Goal: Information Seeking & Learning: Check status

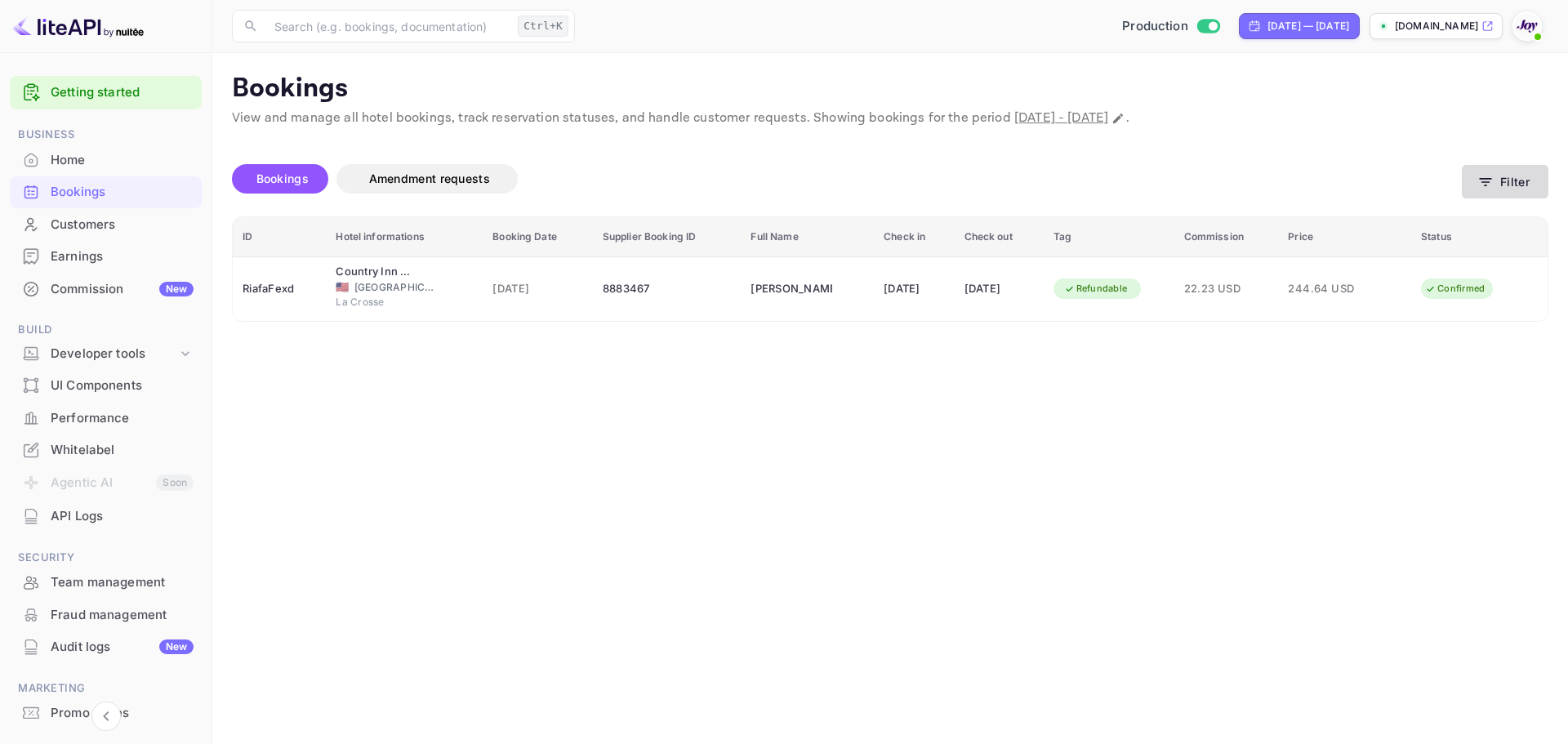
click at [1522, 186] on button "Filter" at bounding box center [1505, 182] width 86 height 34
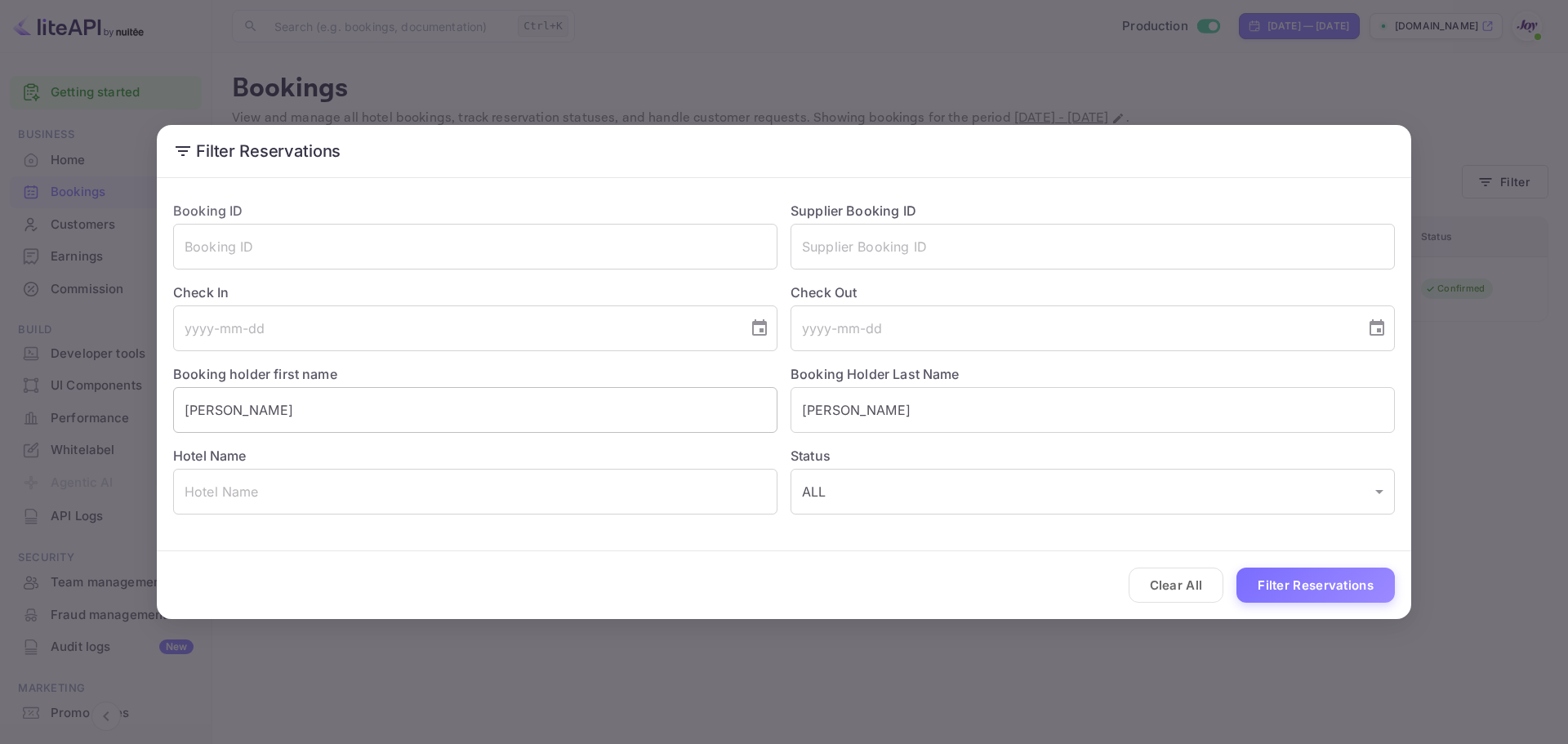
click at [274, 408] on input "[PERSON_NAME]" at bounding box center [475, 410] width 604 height 46
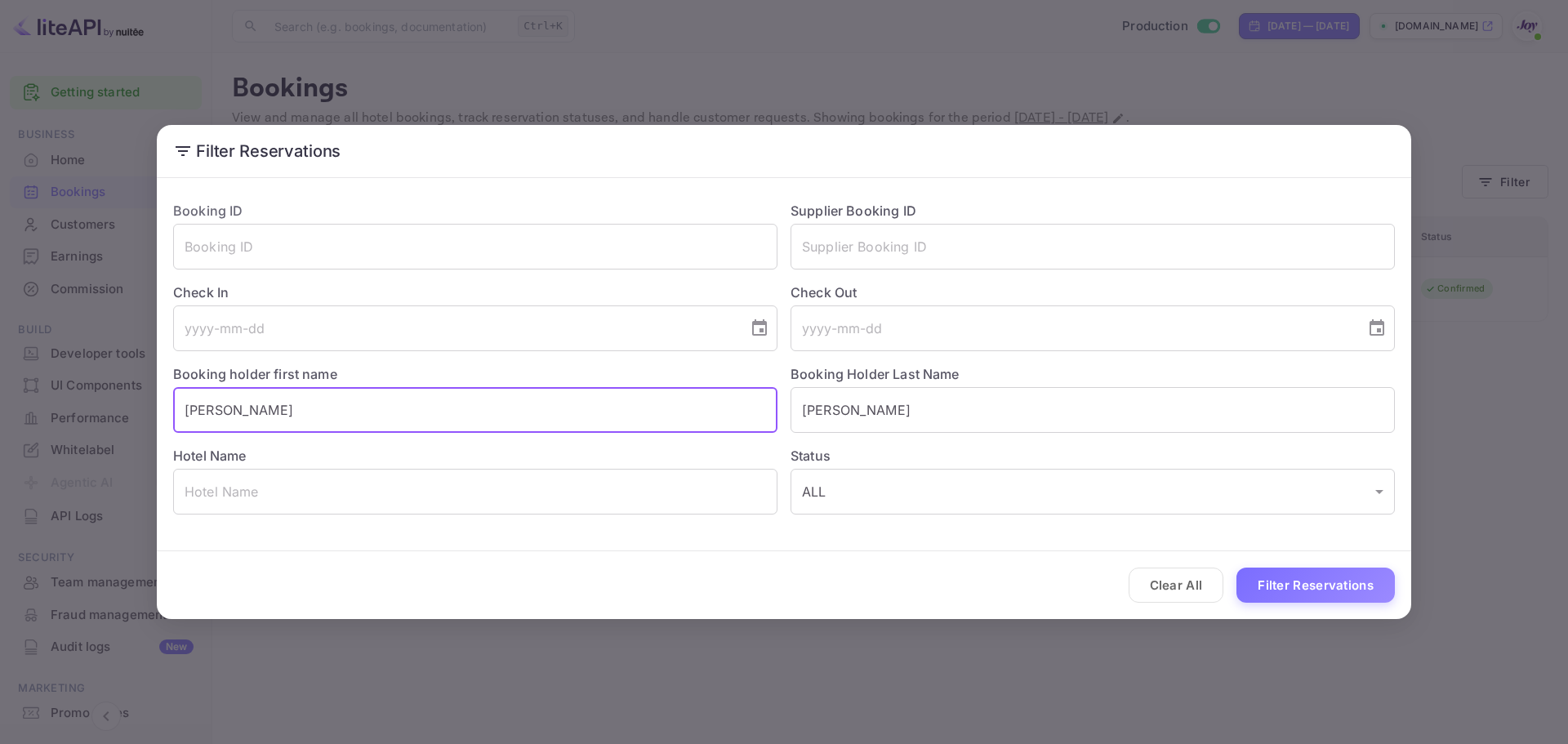
click at [274, 408] on input "[PERSON_NAME]" at bounding box center [475, 410] width 604 height 46
paste input "[PERSON_NAME]"
click at [235, 413] on input "[PERSON_NAME]" at bounding box center [475, 410] width 604 height 46
click at [234, 413] on input "[PERSON_NAME]" at bounding box center [475, 410] width 604 height 46
type input "Tarek"
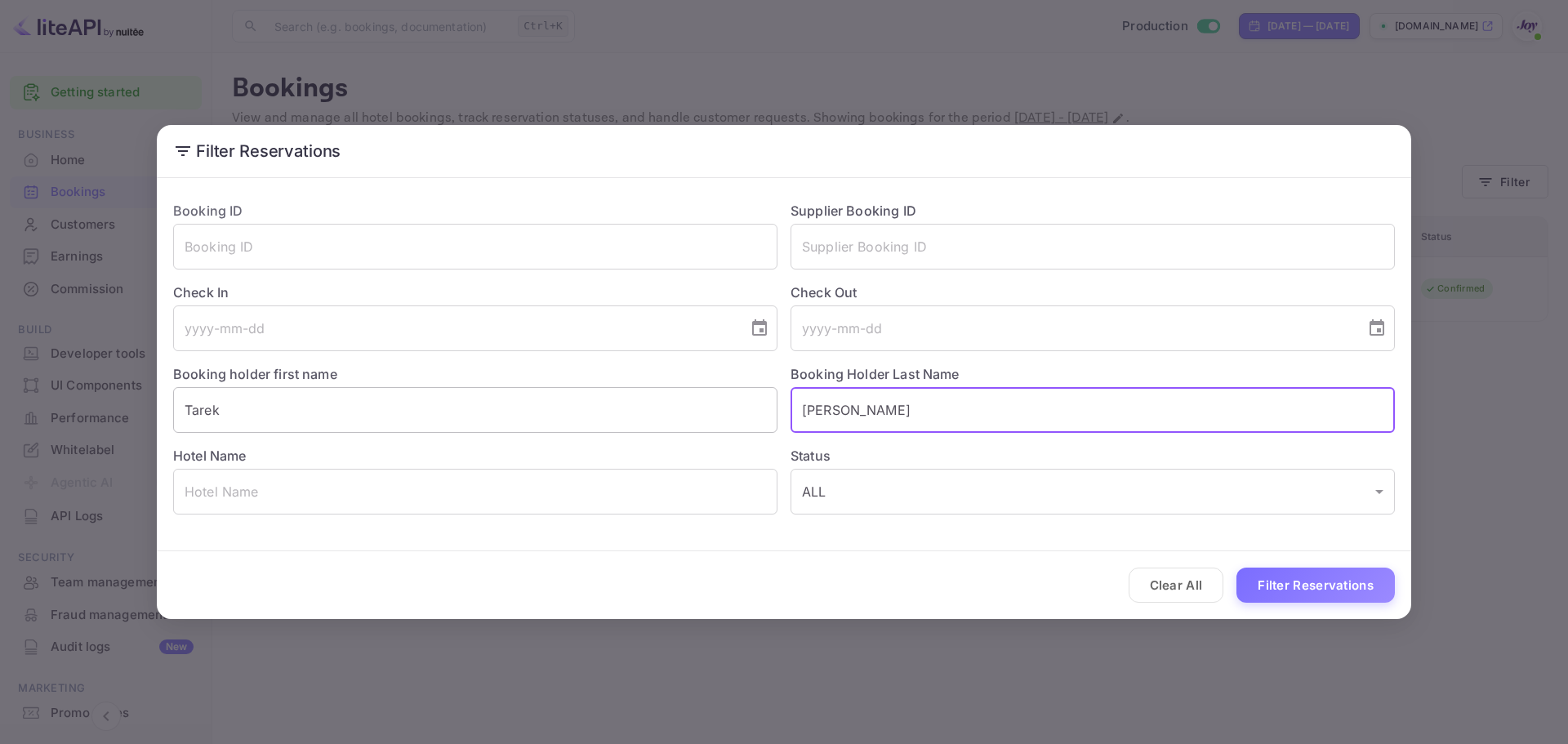
paste input "[PERSON_NAME]"
type input "[PERSON_NAME]"
click at [1274, 587] on button "Filter Reservations" at bounding box center [1315, 585] width 158 height 35
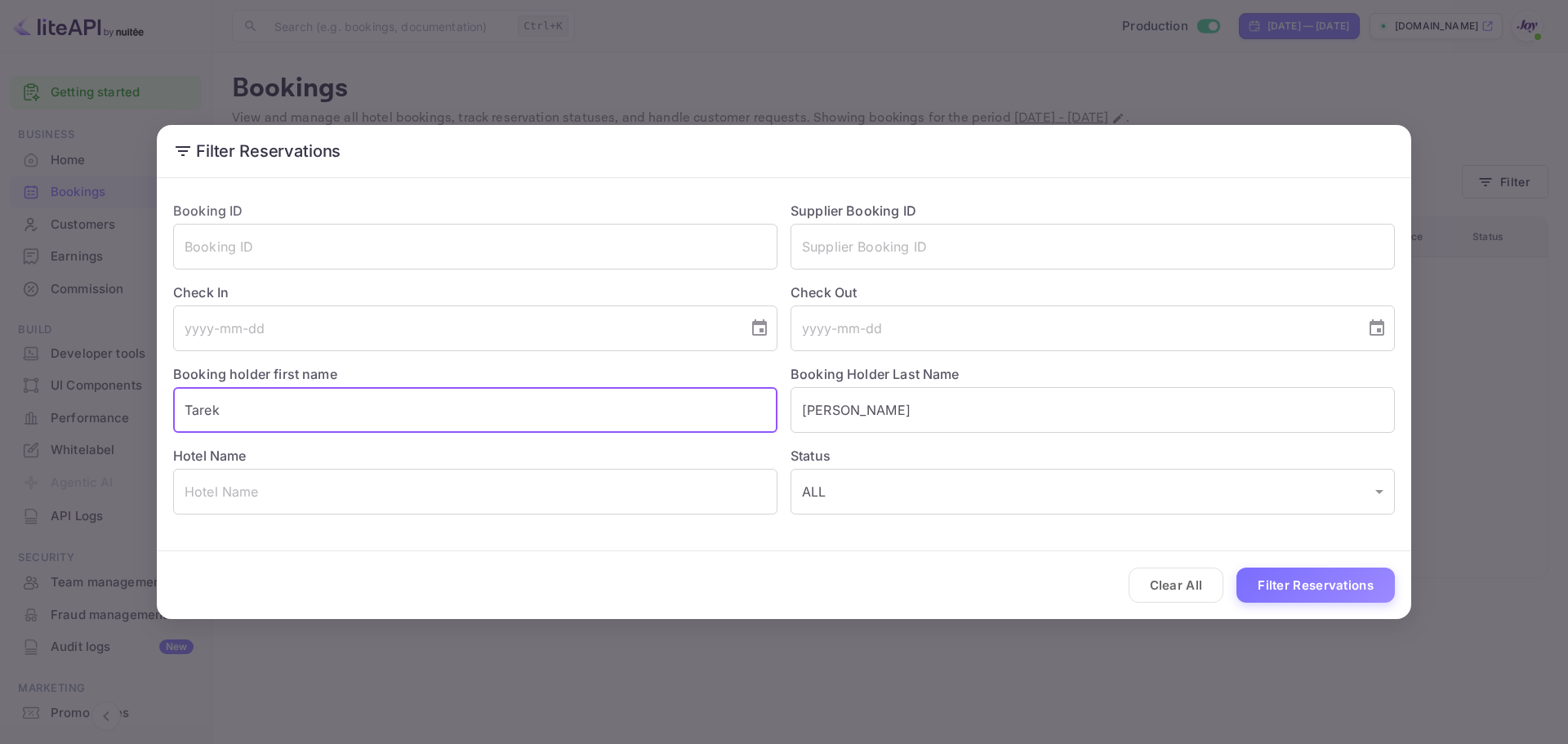
click at [181, 409] on input "Tarek" at bounding box center [475, 410] width 604 height 46
type input "Mr. Tarek"
click at [1336, 580] on button "Filter Reservations" at bounding box center [1315, 585] width 158 height 35
drag, startPoint x: 473, startPoint y: 414, endPoint x: -35, endPoint y: 383, distance: 508.9
click at [0, 383] on html "Getting started Business Home Bookings Customers Earnings Commission New Build …" at bounding box center [784, 372] width 1568 height 744
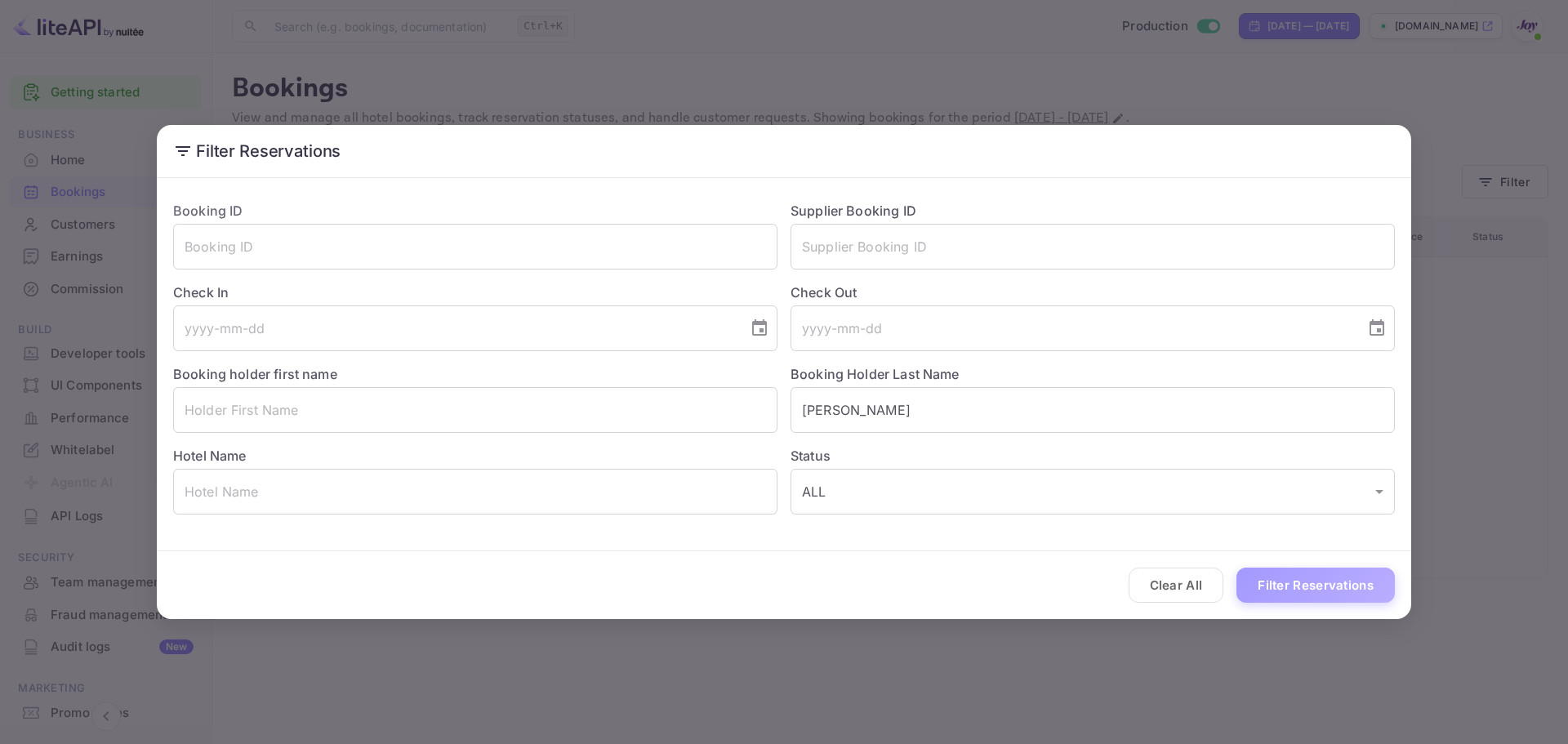
click at [1273, 586] on button "Filter Reservations" at bounding box center [1315, 585] width 158 height 35
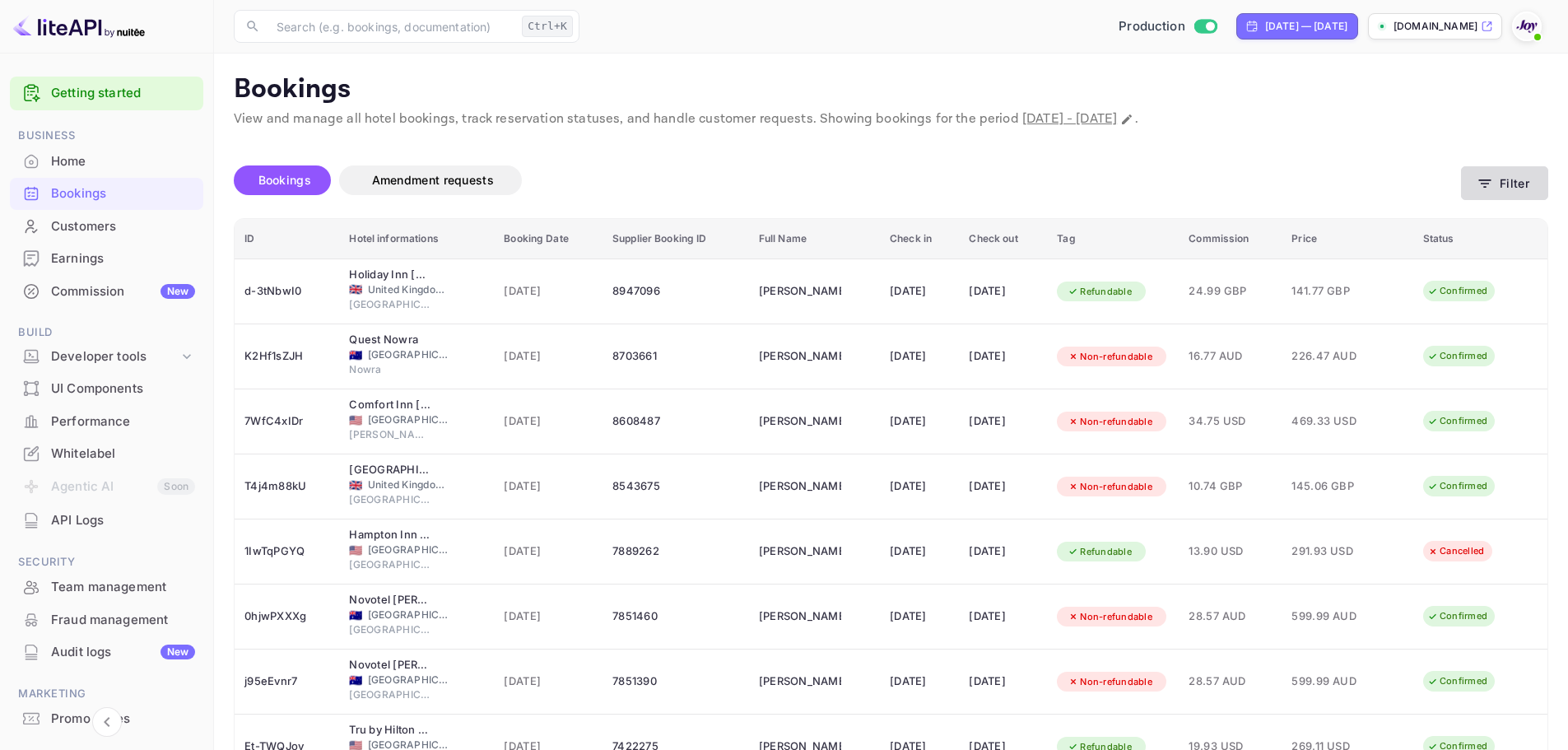
click at [1471, 180] on button "Filter" at bounding box center [1503, 184] width 87 height 34
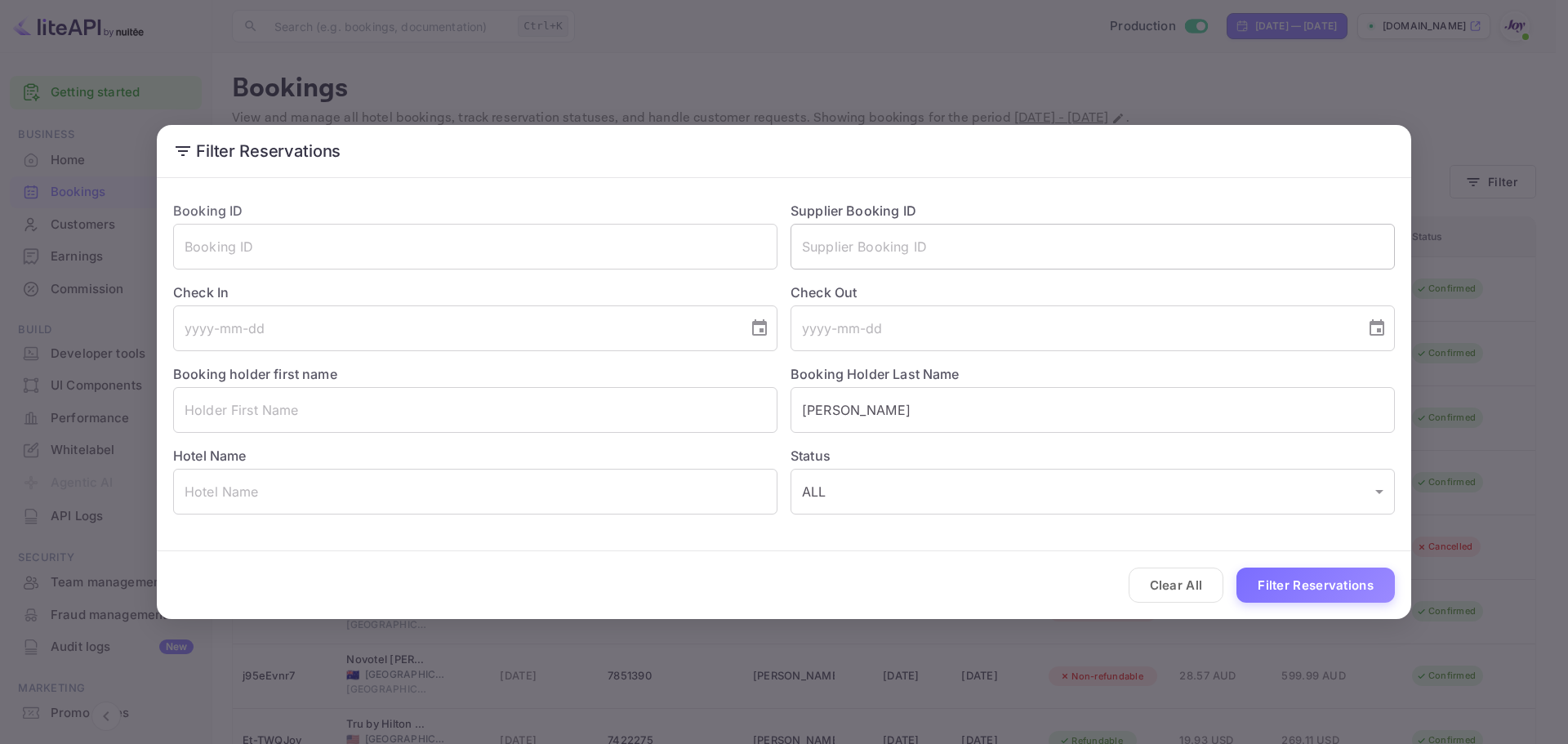
click at [905, 244] on input "text" at bounding box center [1093, 247] width 604 height 46
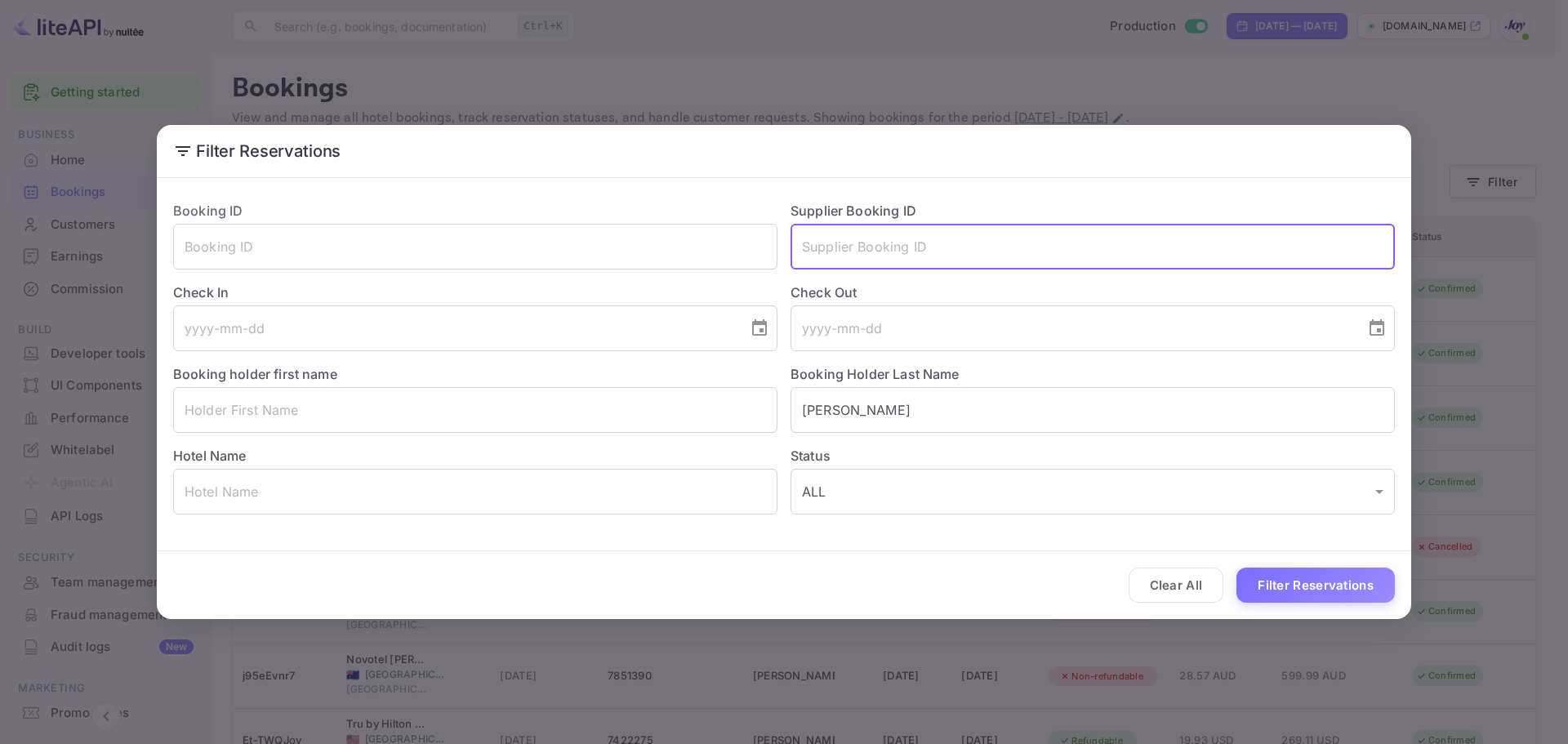
paste input "9182873"
type input "9182873"
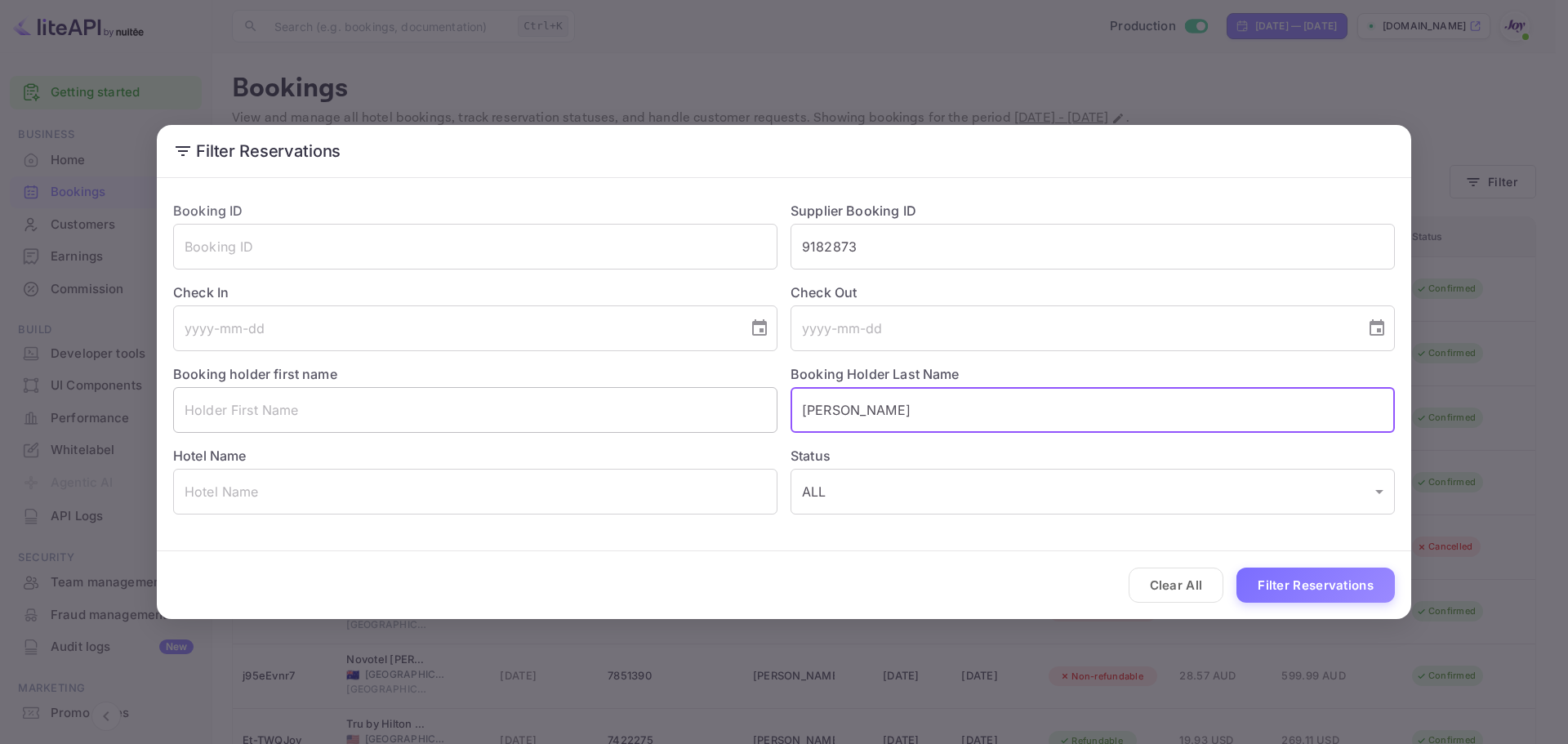
drag, startPoint x: 821, startPoint y: 421, endPoint x: 537, endPoint y: 401, distance: 284.7
click at [623, 380] on div "Booking ID ​ Supplier Booking ID 9182873 ​ Check In ​ Check Out ​ Booking holde…" at bounding box center [778, 352] width 1235 height 327
click at [414, 413] on input "text" at bounding box center [475, 410] width 604 height 46
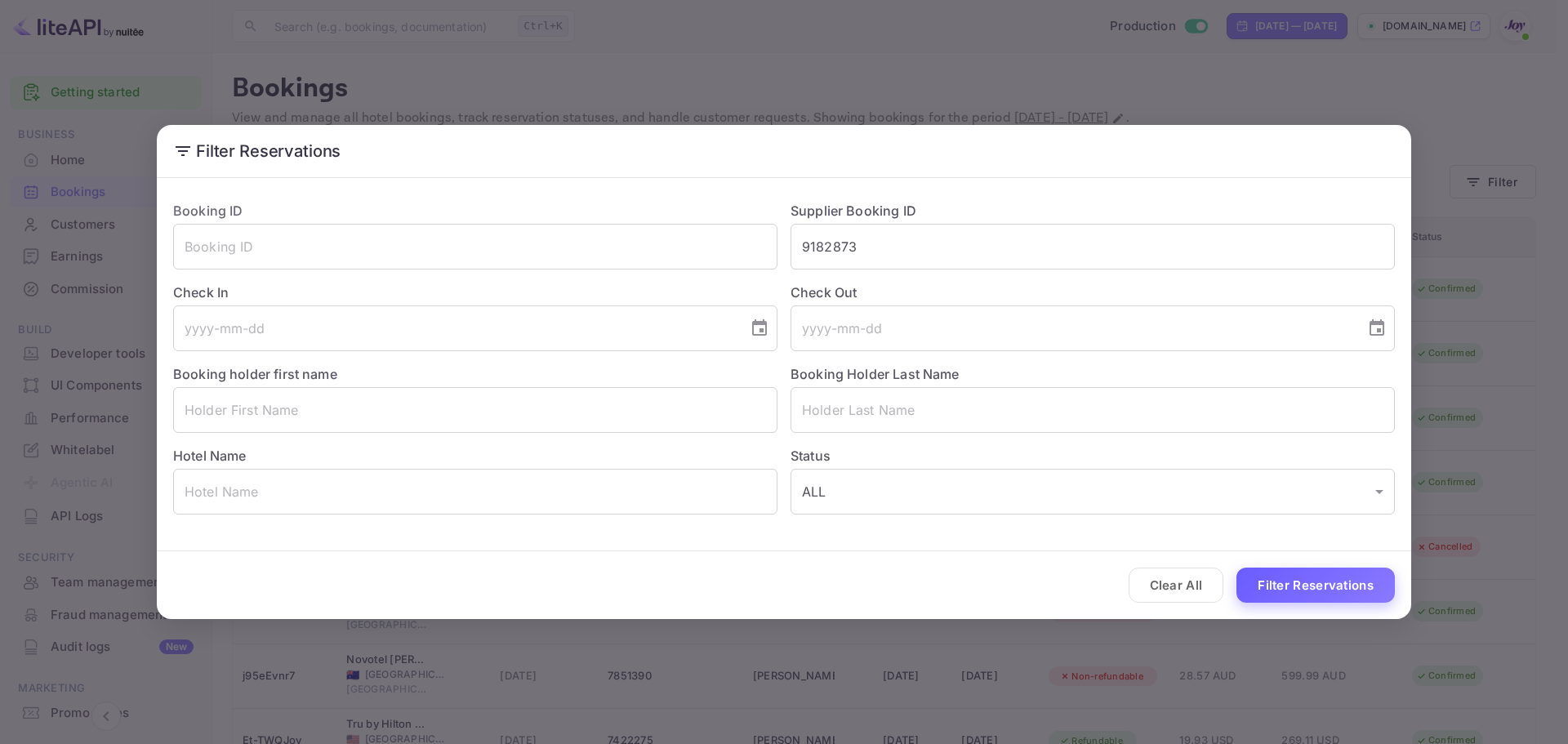
drag, startPoint x: 1294, startPoint y: 563, endPoint x: 1293, endPoint y: 573, distance: 10.0
click at [1294, 566] on div "Clear All Filter Reservations" at bounding box center [784, 585] width 1254 height 67
click at [1293, 582] on button "Filter Reservations" at bounding box center [1315, 585] width 158 height 35
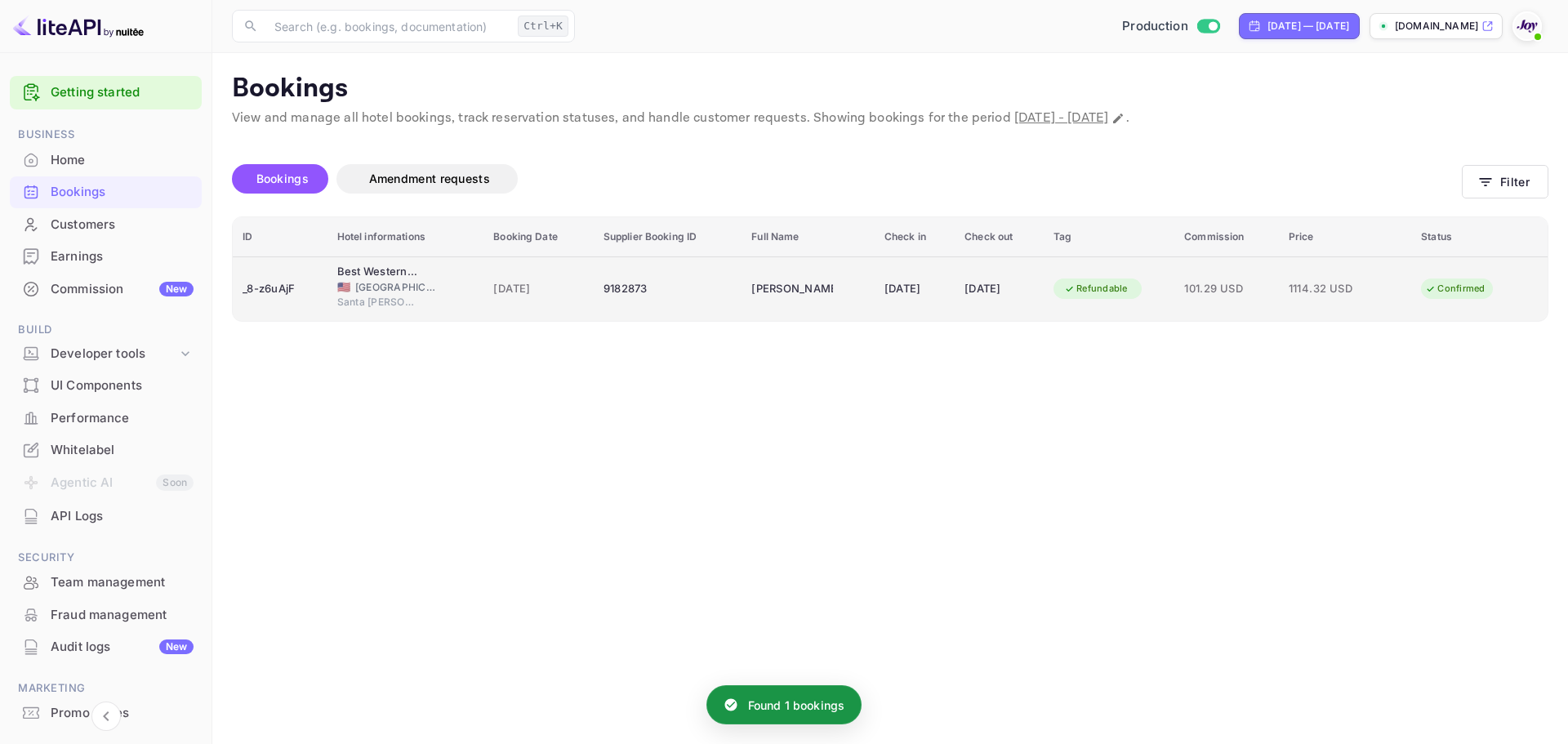
click at [763, 288] on div "[PERSON_NAME]" at bounding box center [792, 289] width 81 height 26
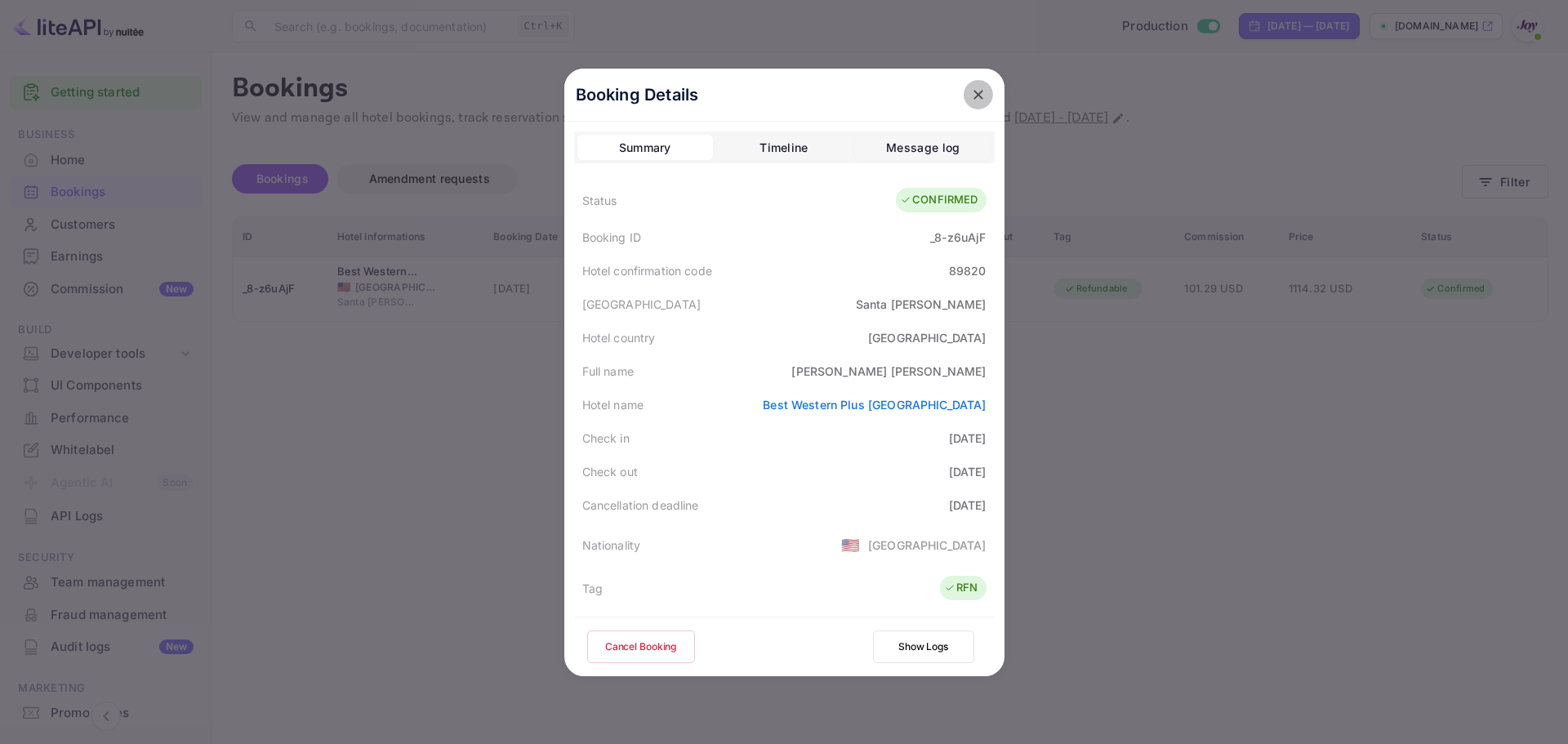
click at [972, 104] on button "close" at bounding box center [979, 95] width 30 height 30
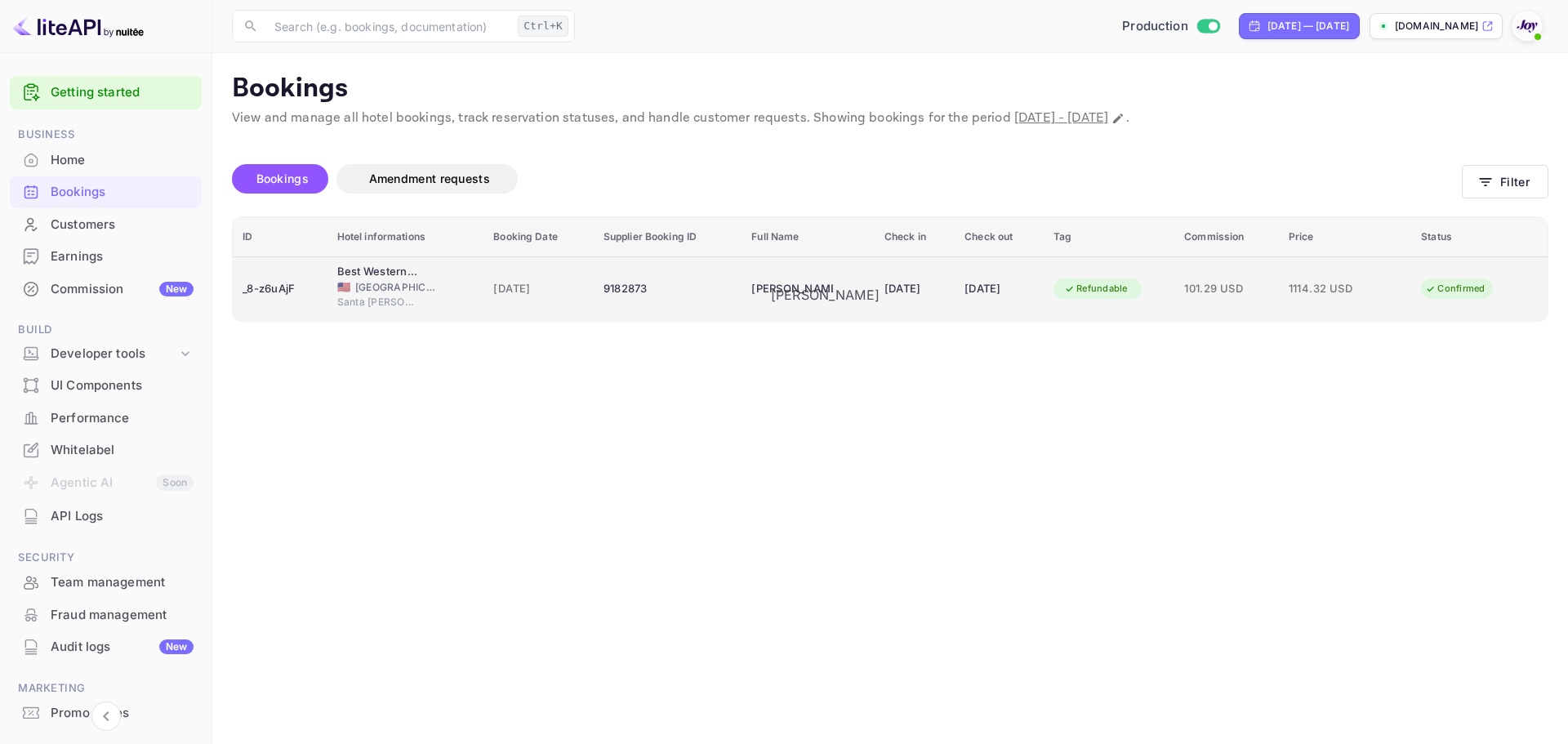
click at [812, 285] on div "[PERSON_NAME]" at bounding box center [792, 289] width 81 height 26
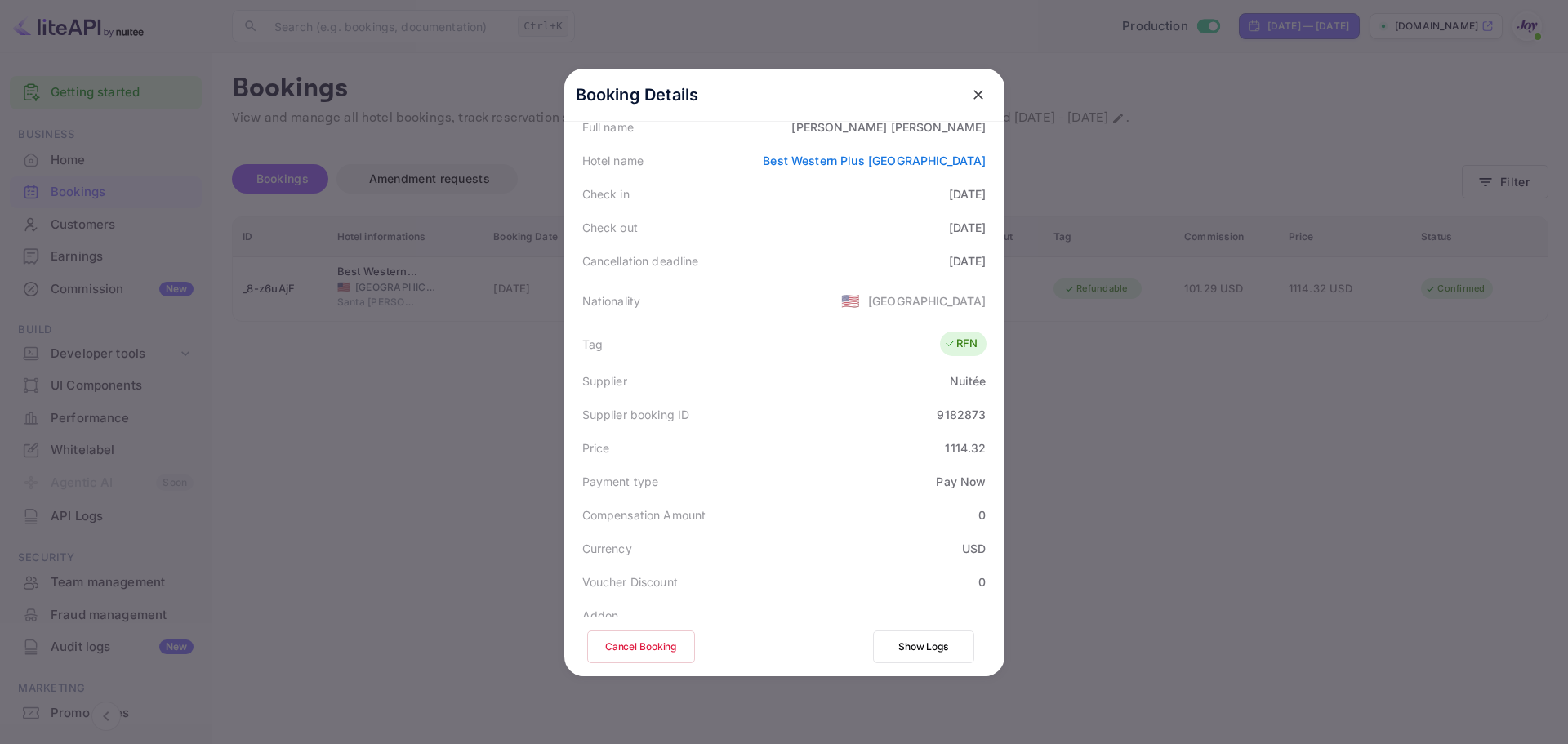
scroll to position [245, 0]
click at [989, 98] on div "Booking Details" at bounding box center [784, 95] width 440 height 53
click at [993, 103] on div "Booking Details" at bounding box center [784, 95] width 440 height 53
click at [978, 101] on button "close" at bounding box center [979, 95] width 30 height 30
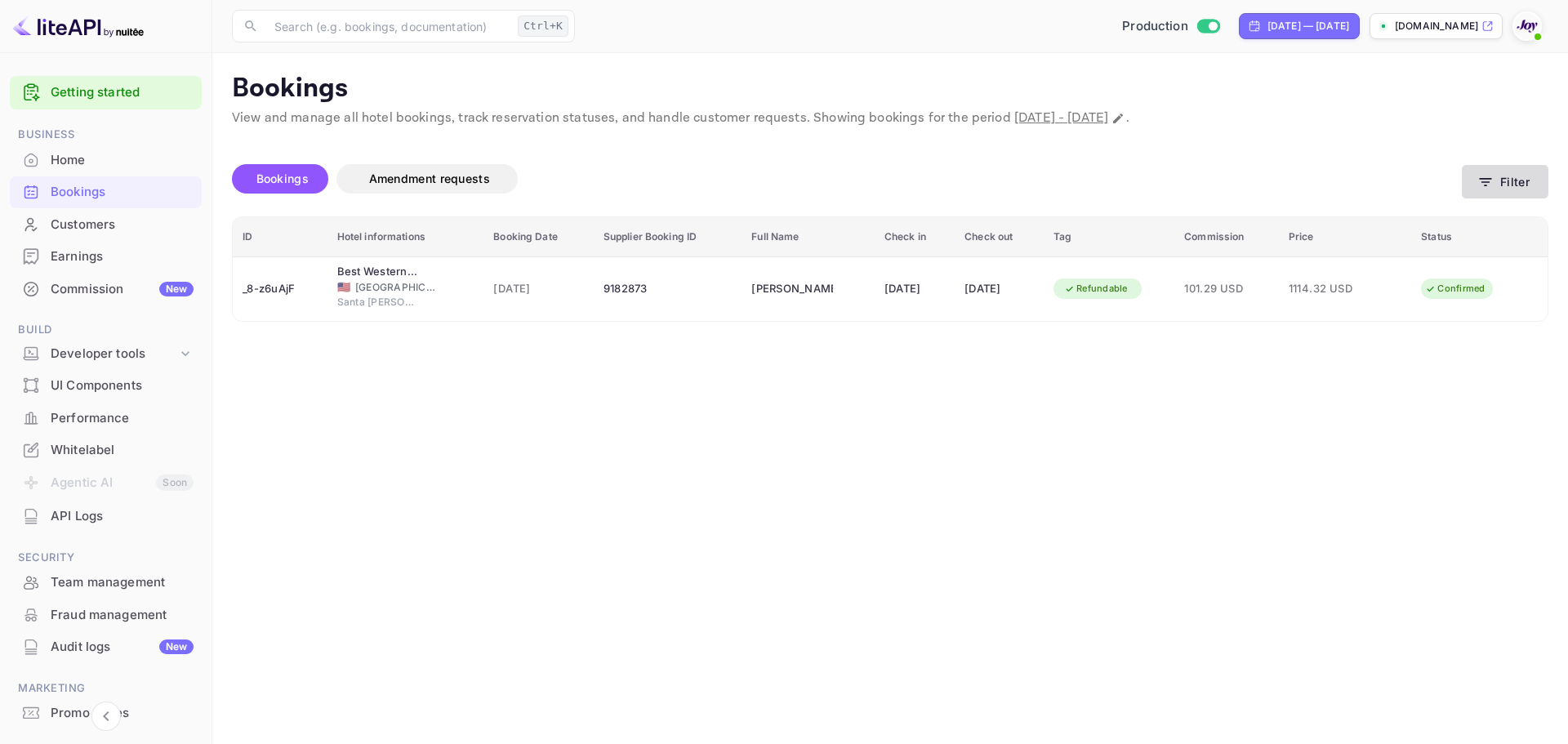
click at [1511, 195] on button "Filter" at bounding box center [1505, 182] width 86 height 34
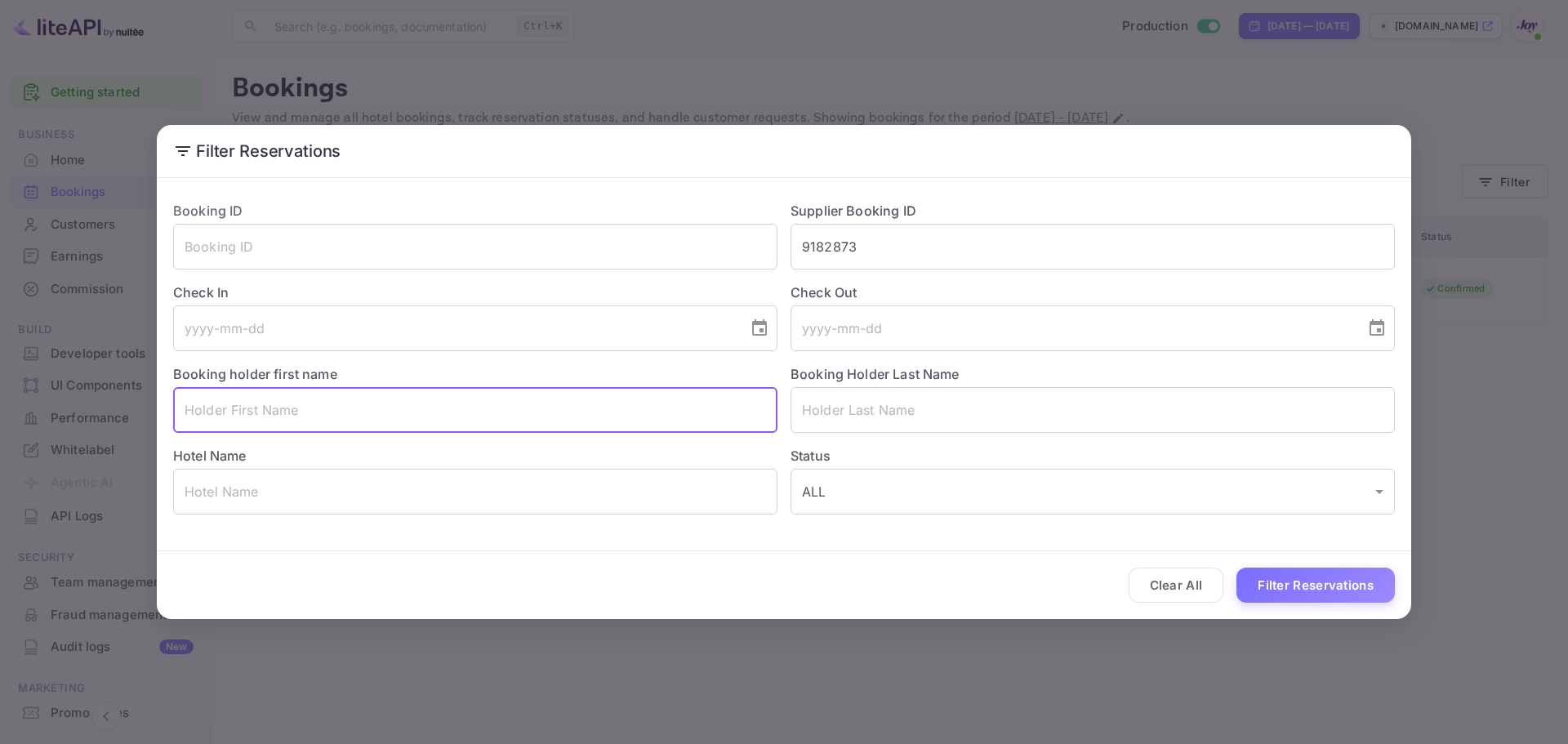
click at [277, 417] on input "text" at bounding box center [475, 410] width 604 height 46
paste input "[PERSON_NAME]"
click at [255, 406] on input "[PERSON_NAME]" at bounding box center [475, 410] width 604 height 46
type input "[PERSON_NAME]"
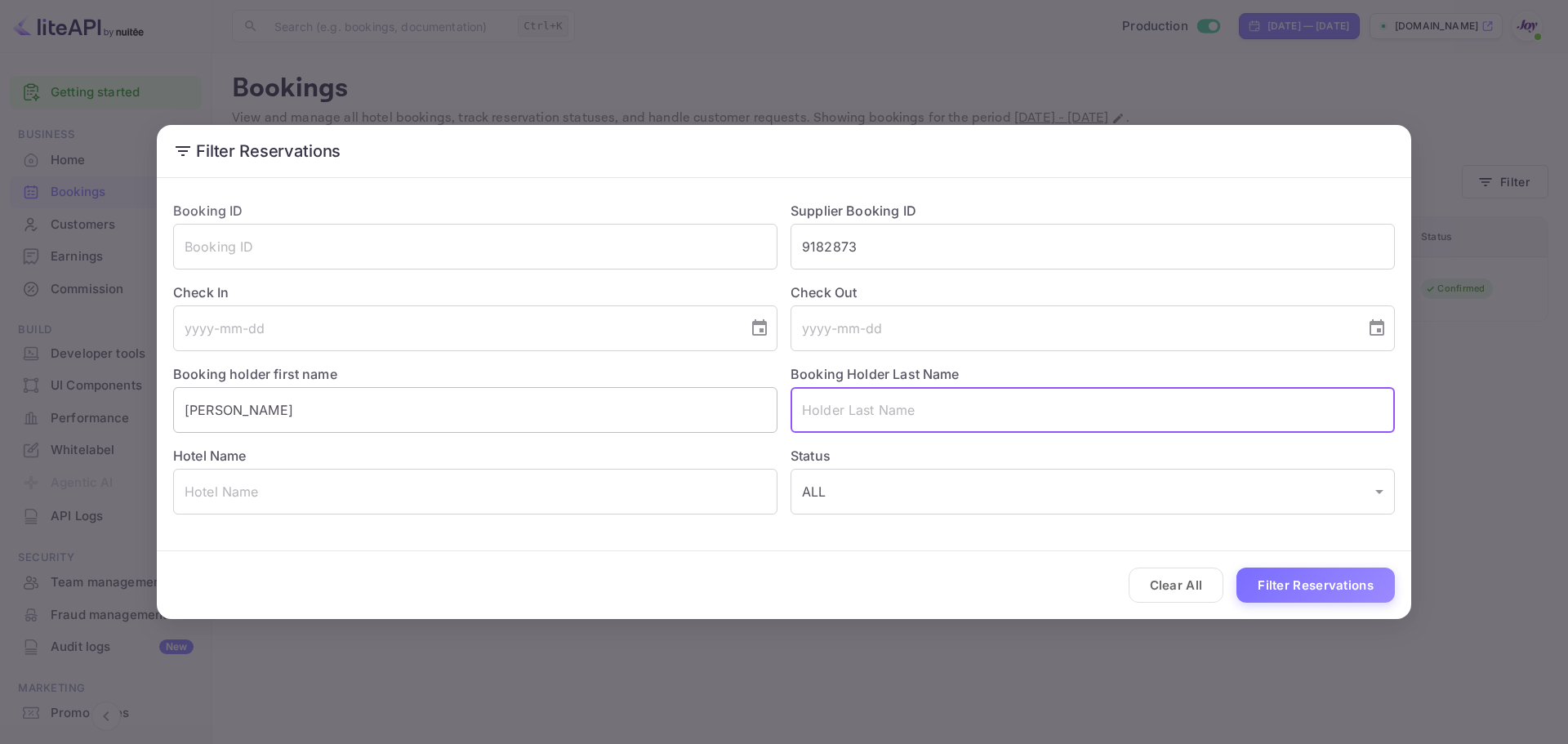
paste input "[PERSON_NAME]"
type input "[PERSON_NAME]"
click at [281, 420] on input "[PERSON_NAME]" at bounding box center [475, 410] width 604 height 46
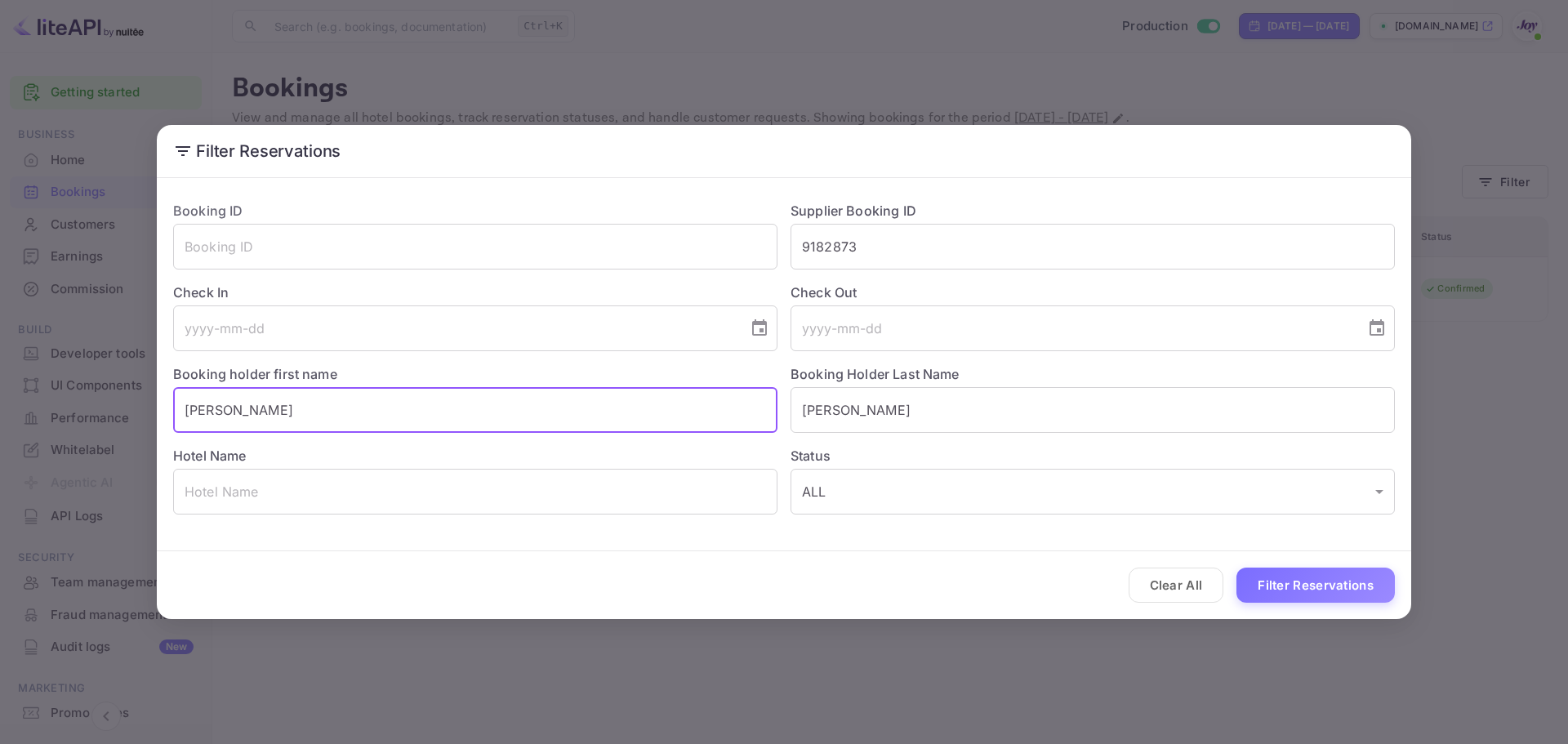
type input "[PERSON_NAME]"
click at [1236, 568] on button "Filter Reservations" at bounding box center [1315, 585] width 158 height 35
drag, startPoint x: 872, startPoint y: 225, endPoint x: 868, endPoint y: 239, distance: 14.6
click at [867, 231] on input "9182873" at bounding box center [1093, 247] width 604 height 46
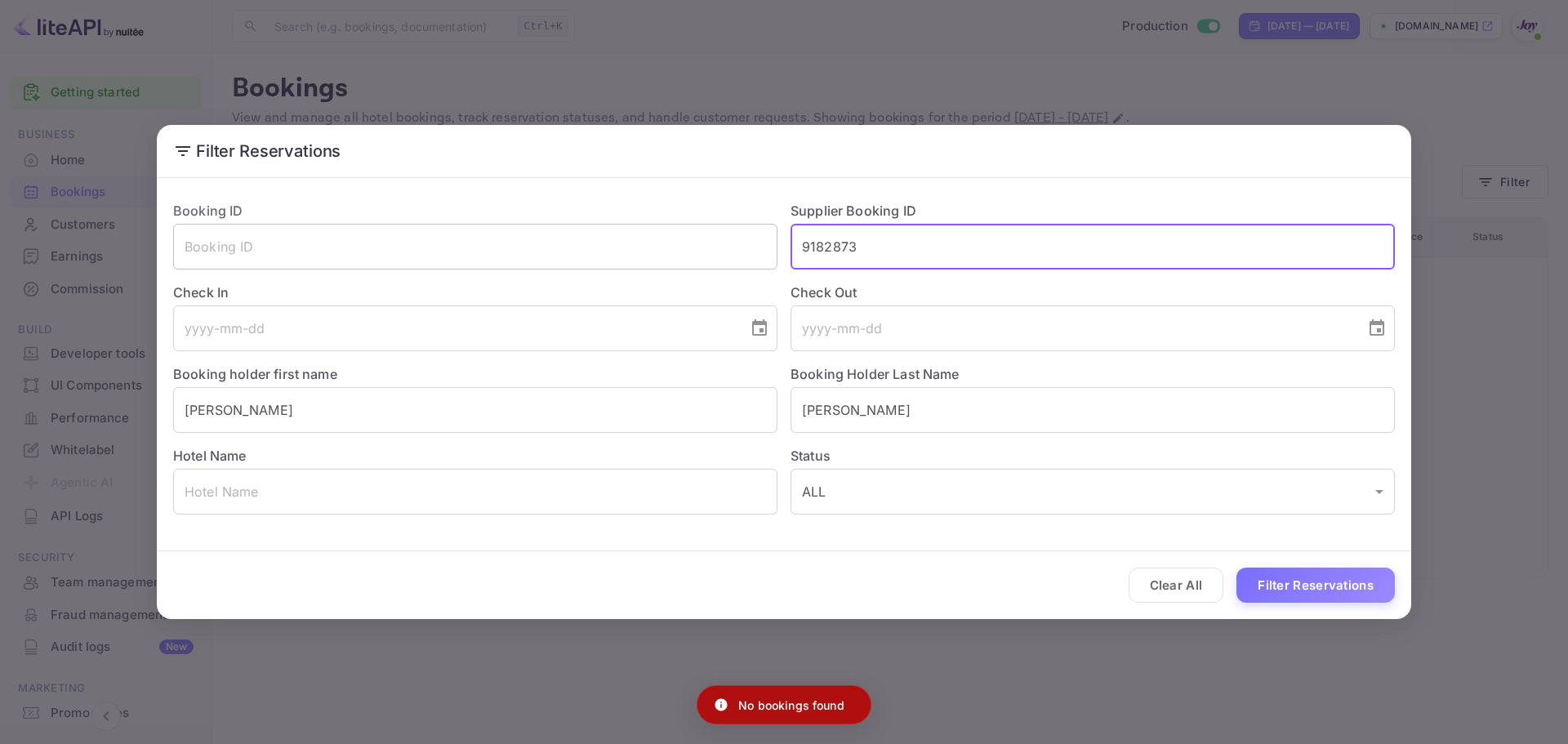
drag, startPoint x: 878, startPoint y: 243, endPoint x: 597, endPoint y: 255, distance: 281.3
click at [597, 255] on div "Booking ID ​ Supplier Booking ID 9182873 ​ Check In ​ Check Out ​ Booking holde…" at bounding box center [778, 352] width 1235 height 327
click at [1236, 568] on button "Filter Reservations" at bounding box center [1315, 585] width 158 height 35
click at [339, 427] on input "[PERSON_NAME]" at bounding box center [475, 410] width 604 height 46
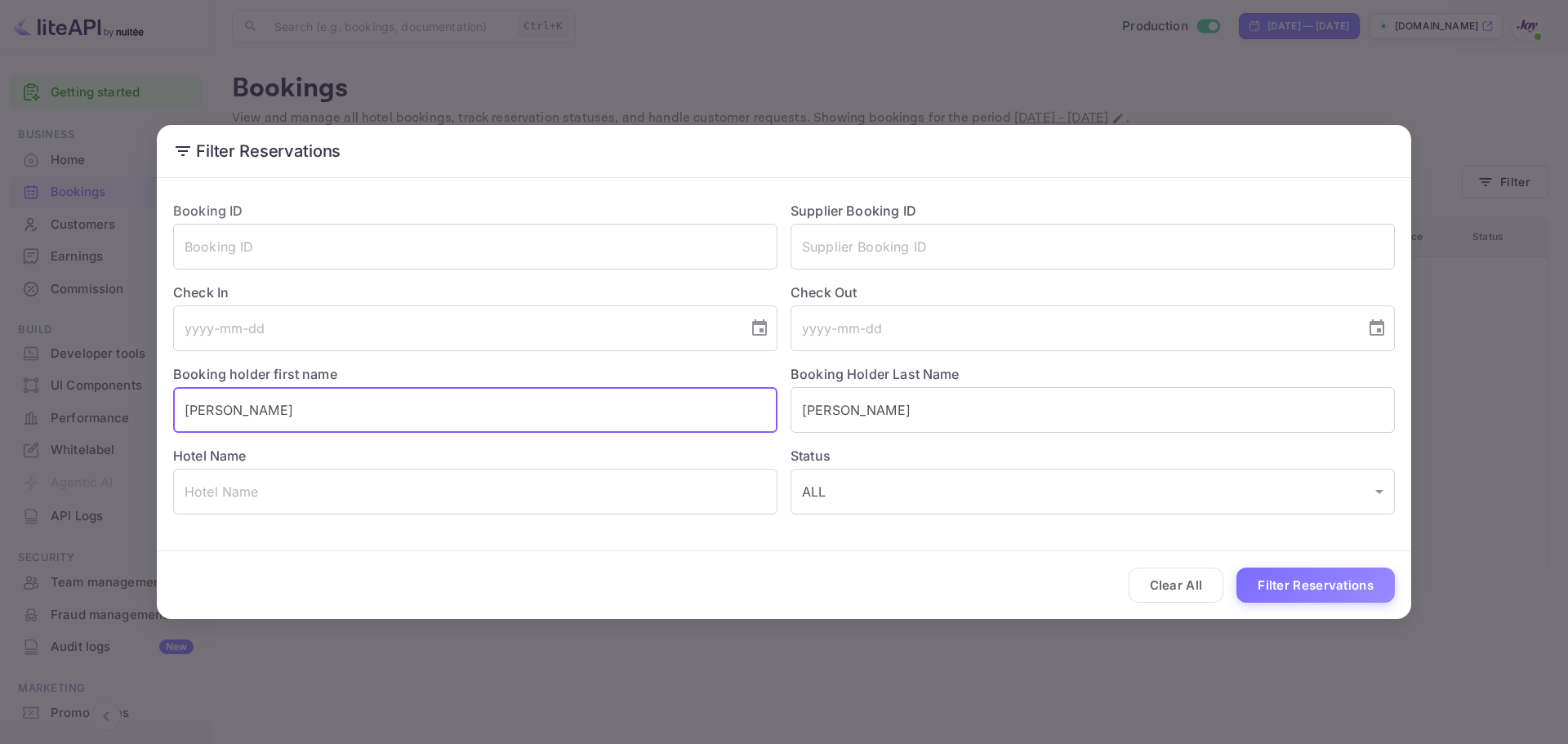
click at [339, 427] on input "[PERSON_NAME]" at bounding box center [475, 410] width 604 height 46
paste input "[PERSON_NAME]"
click at [273, 414] on input "[PERSON_NAME]" at bounding box center [475, 410] width 604 height 46
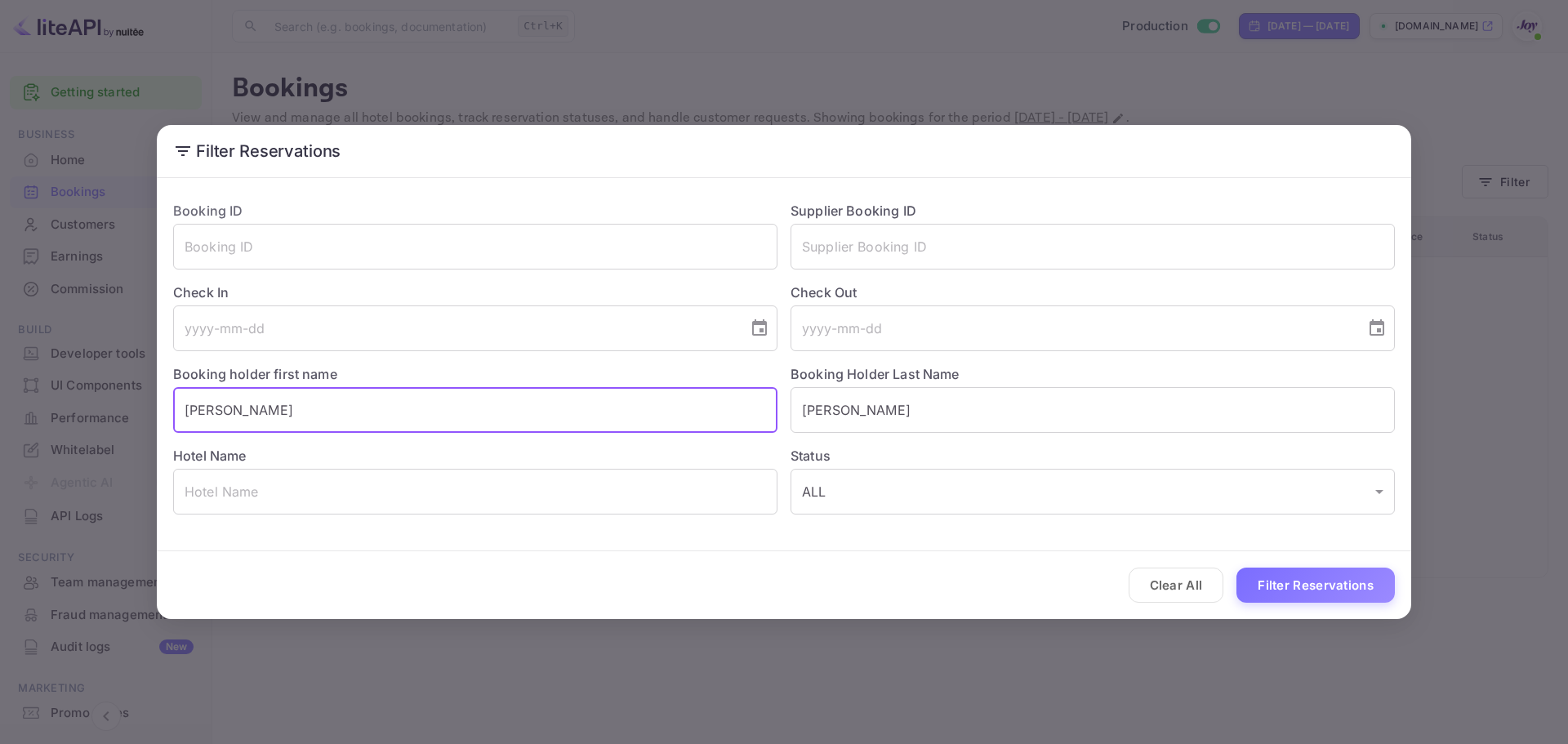
type input "[PERSON_NAME]"
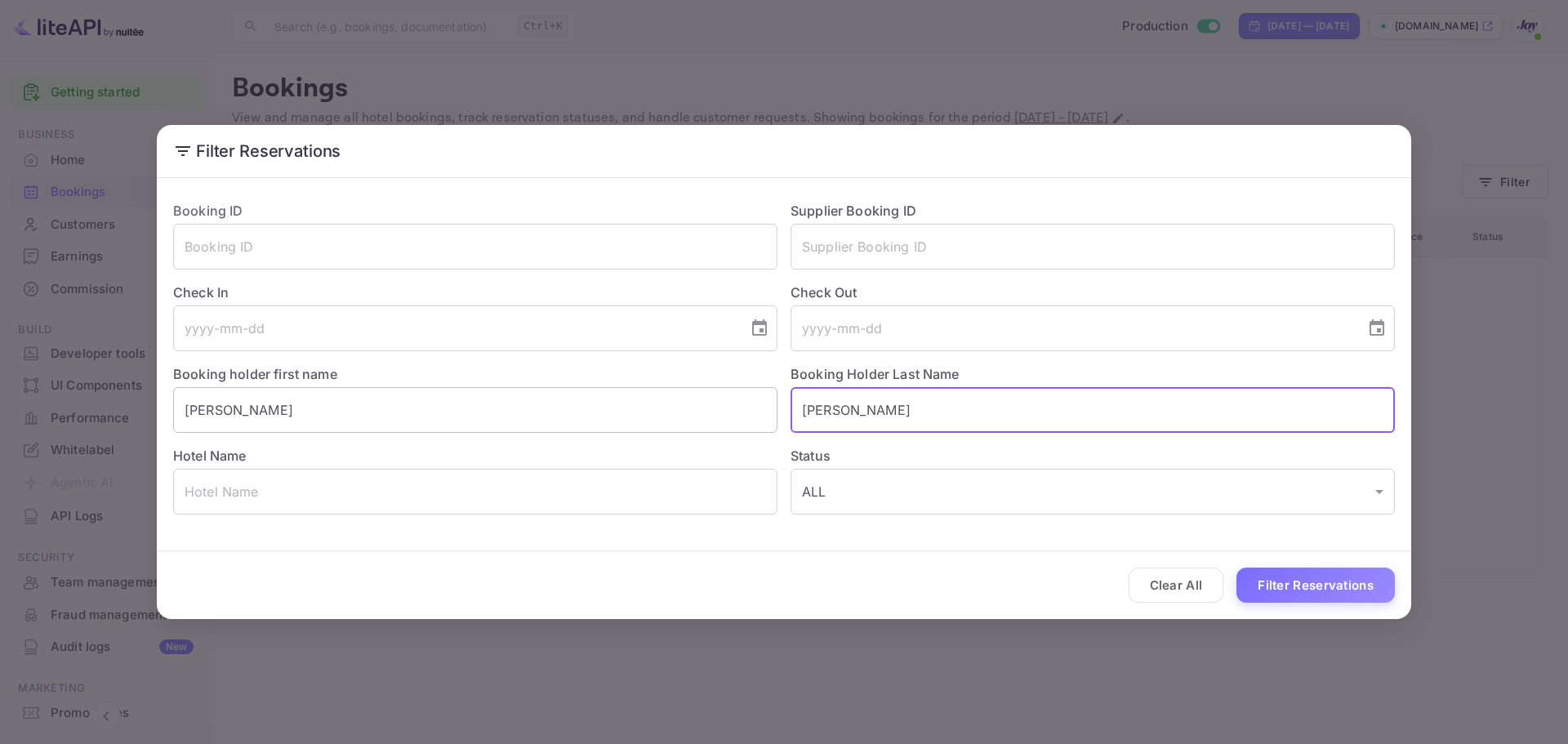
paste input "cLaughlin"
type input "[PERSON_NAME]"
click at [1300, 607] on div "Clear All Filter Reservations" at bounding box center [784, 585] width 1254 height 67
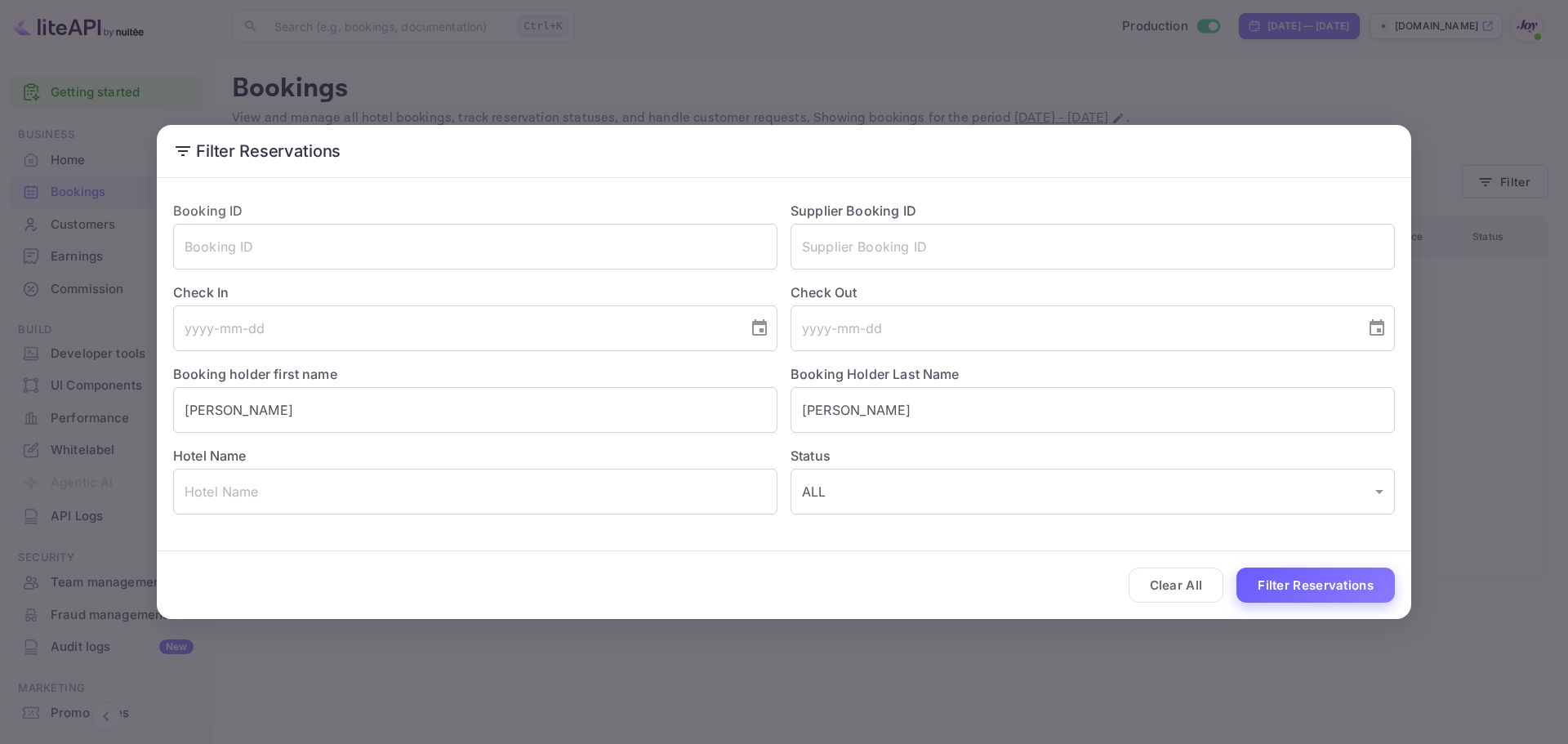
click at [1311, 578] on button "Filter Reservations" at bounding box center [1315, 585] width 158 height 35
